Goal: Task Accomplishment & Management: Manage account settings

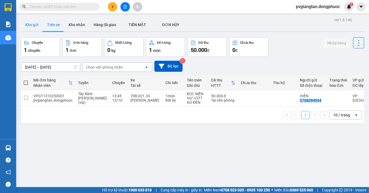
click at [32, 28] on button "Kho gửi" at bounding box center [32, 24] width 22 height 13
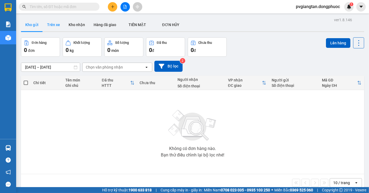
click at [56, 25] on button "Trên xe" at bounding box center [54, 24] width 22 height 13
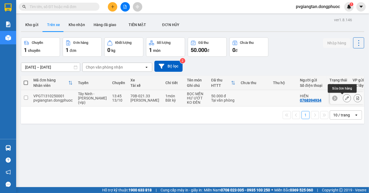
click at [343, 99] on button at bounding box center [347, 98] width 8 height 9
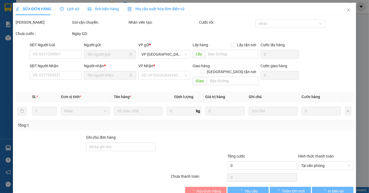
type input "0768394934"
type input "0918608895"
type input "50.000"
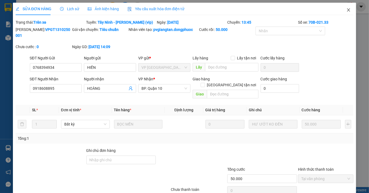
click at [347, 11] on icon "close" at bounding box center [349, 10] width 4 height 4
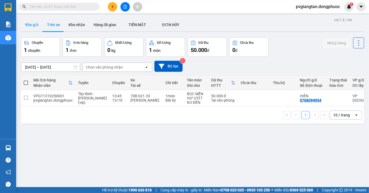
click at [36, 26] on button "Kho gửi" at bounding box center [32, 24] width 22 height 13
